Goal: Task Accomplishment & Management: Manage account settings

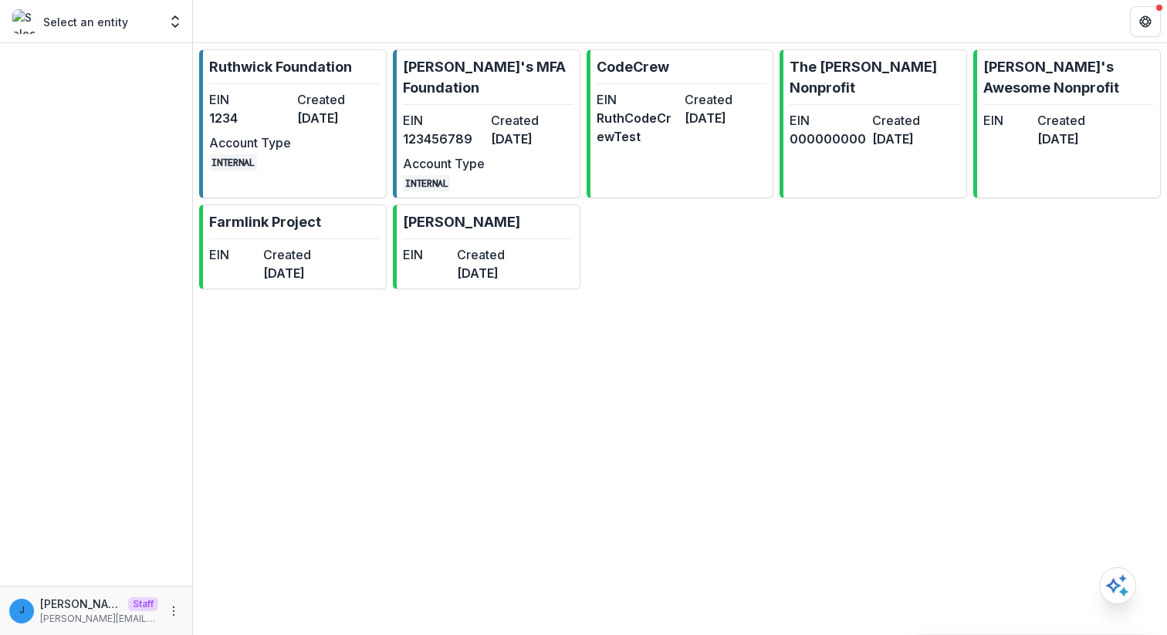
click at [160, 609] on div "[PERSON_NAME] [PERSON_NAME][EMAIL_ADDRESS][DOMAIN_NAME] Staff [PERSON_NAME][EMA…" at bounding box center [96, 611] width 174 height 30
click at [168, 609] on icon "More" at bounding box center [173, 611] width 12 height 12
click at [223, 613] on button "Logout" at bounding box center [275, 603] width 165 height 25
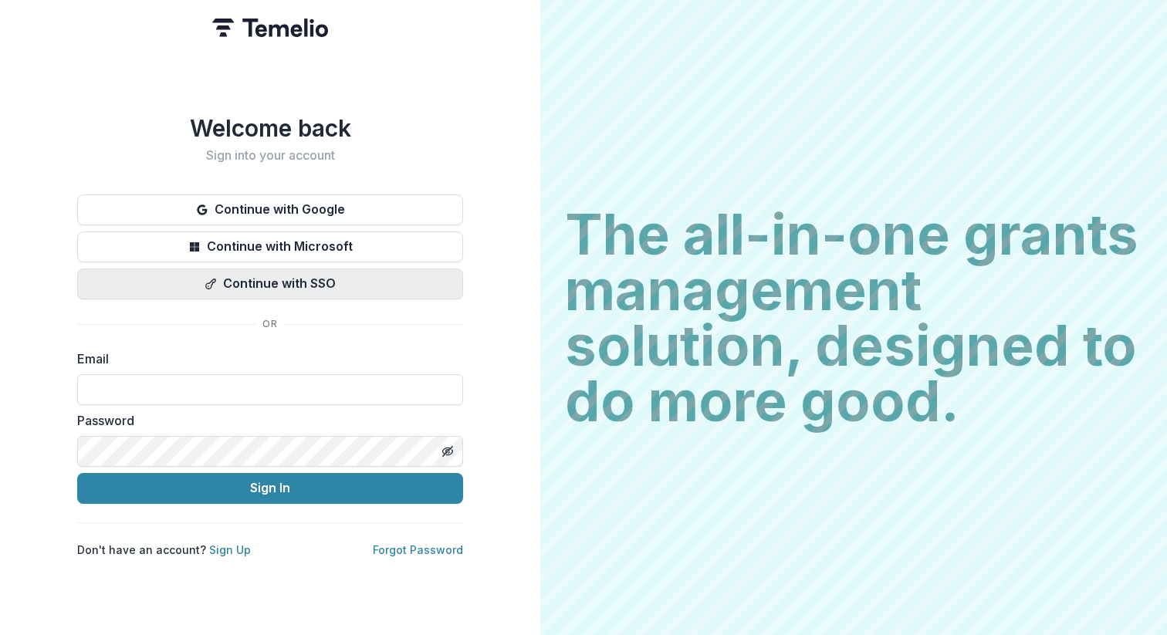
click at [292, 278] on button "Continue with SSO" at bounding box center [270, 283] width 386 height 31
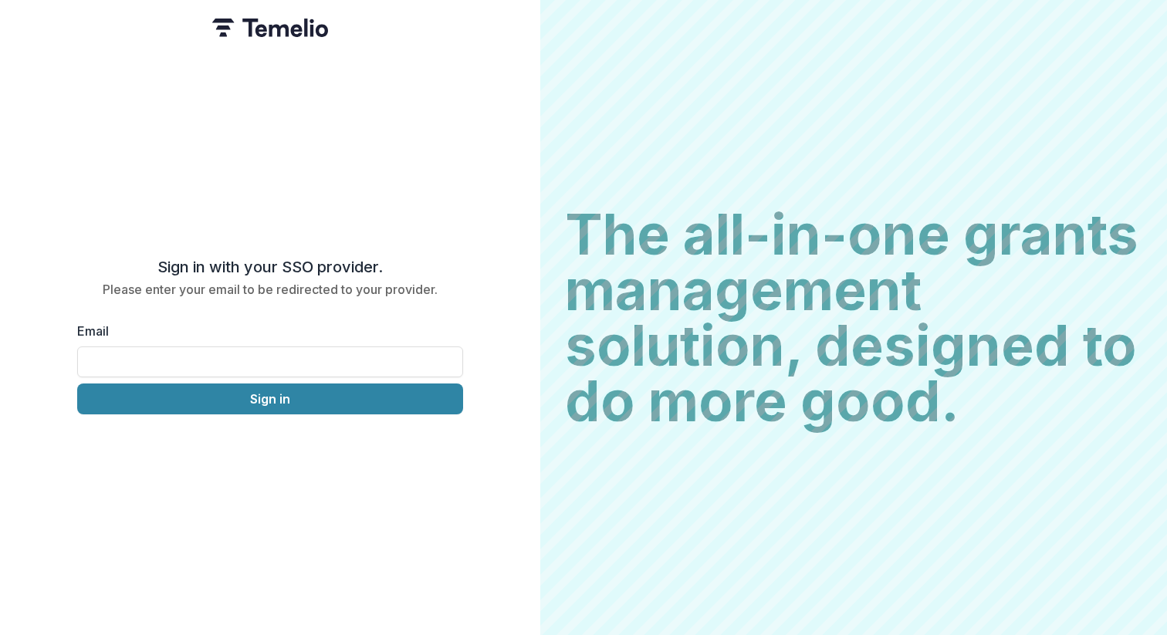
click at [271, 336] on label "Email" at bounding box center [265, 331] width 377 height 19
click at [271, 346] on input "Email" at bounding box center [270, 361] width 386 height 31
click at [252, 363] on input "Email" at bounding box center [270, 361] width 386 height 31
click at [322, 246] on div "Sign in with your SSO provider. Please enter your email to be redirected to you…" at bounding box center [270, 317] width 540 height 635
